Goal: Navigation & Orientation: Find specific page/section

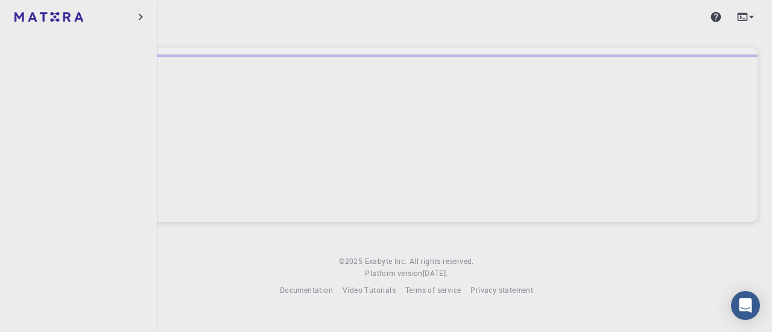
drag, startPoint x: 18, startPoint y: 151, endPoint x: 12, endPoint y: 155, distance: 7.0
drag, startPoint x: 12, startPoint y: 155, endPoint x: 304, endPoint y: 132, distance: 293.0
click at [304, 132] on div at bounding box center [407, 138] width 702 height 167
drag, startPoint x: 292, startPoint y: 143, endPoint x: 262, endPoint y: 166, distance: 37.9
click at [262, 166] on div at bounding box center [407, 138] width 702 height 167
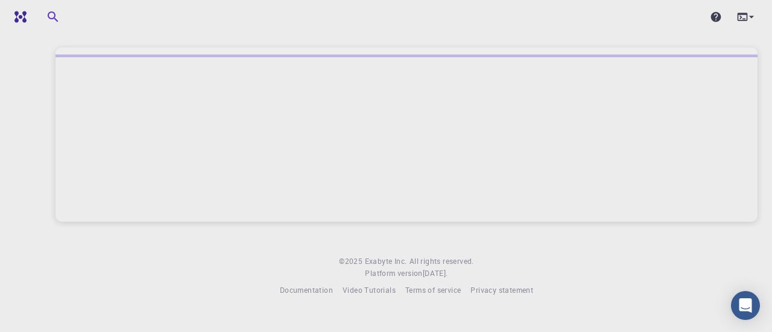
drag, startPoint x: 262, startPoint y: 166, endPoint x: 206, endPoint y: 183, distance: 58.2
click at [206, 183] on div at bounding box center [407, 138] width 702 height 167
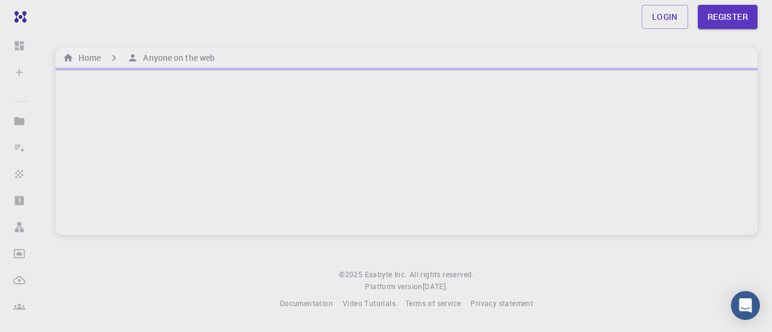
click at [194, 192] on div at bounding box center [407, 151] width 702 height 167
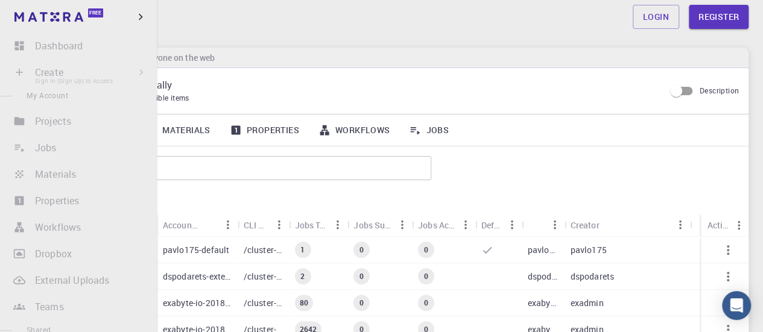
click at [65, 74] on li "Create Sign In (Sign Up) to Access New Job New Material Create Material Upload …" at bounding box center [78, 72] width 157 height 24
click at [132, 69] on li "Create Sign In (Sign Up) to Access New Job New Material Create Material Upload …" at bounding box center [78, 72] width 157 height 24
click at [132, 77] on li "Create Sign In (Sign Up) to Access New Job New Material Create Material Upload …" at bounding box center [78, 72] width 157 height 24
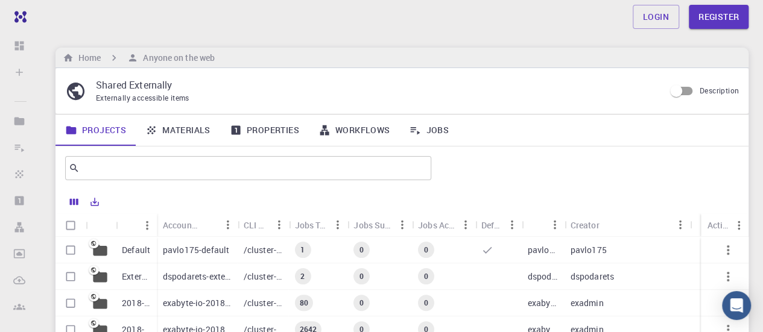
click at [255, 28] on div "Login Register" at bounding box center [402, 17] width 722 height 24
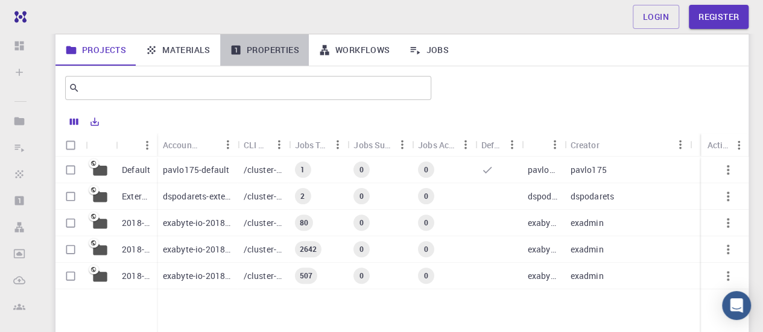
click at [268, 49] on link "Properties" at bounding box center [264, 49] width 89 height 31
click at [342, 37] on link "Workflows" at bounding box center [354, 49] width 91 height 31
